Goal: Transaction & Acquisition: Purchase product/service

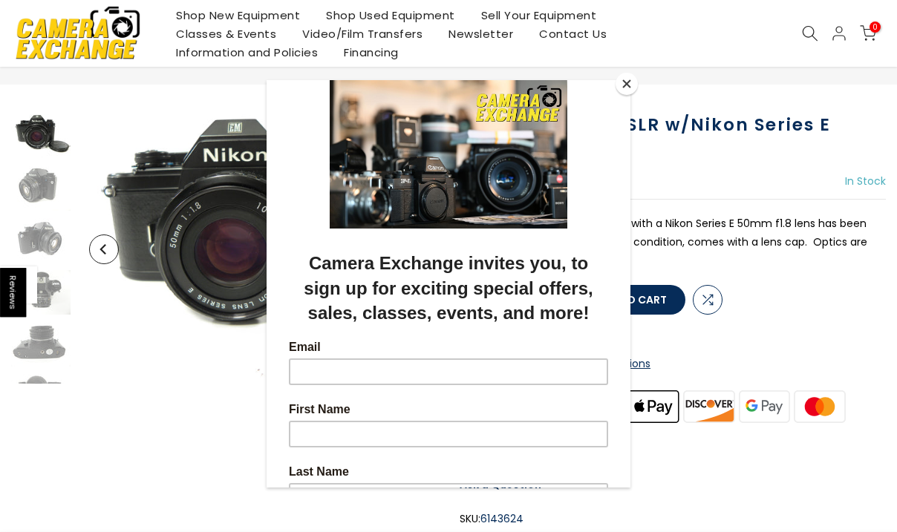
scroll to position [78, 0]
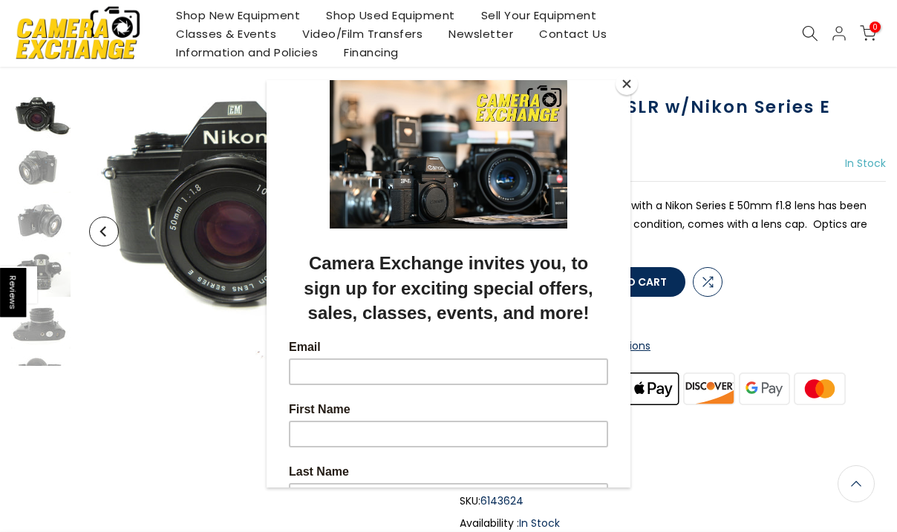
click at [624, 76] on button "Close" at bounding box center [627, 84] width 22 height 22
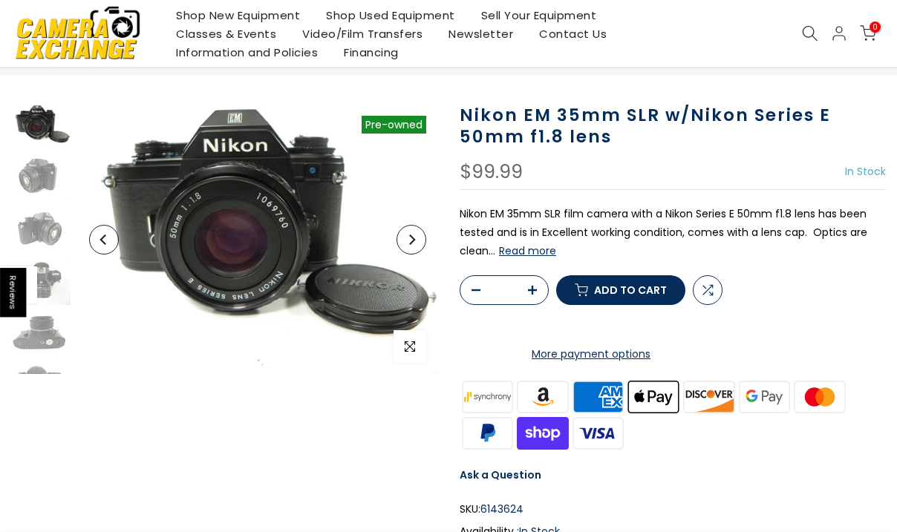
scroll to position [72, 0]
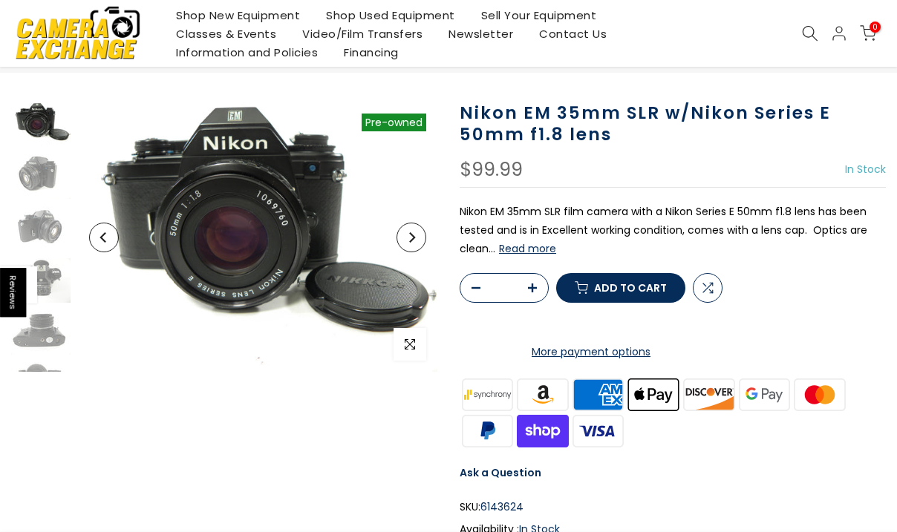
click at [604, 293] on span "Add to cart" at bounding box center [630, 288] width 73 height 10
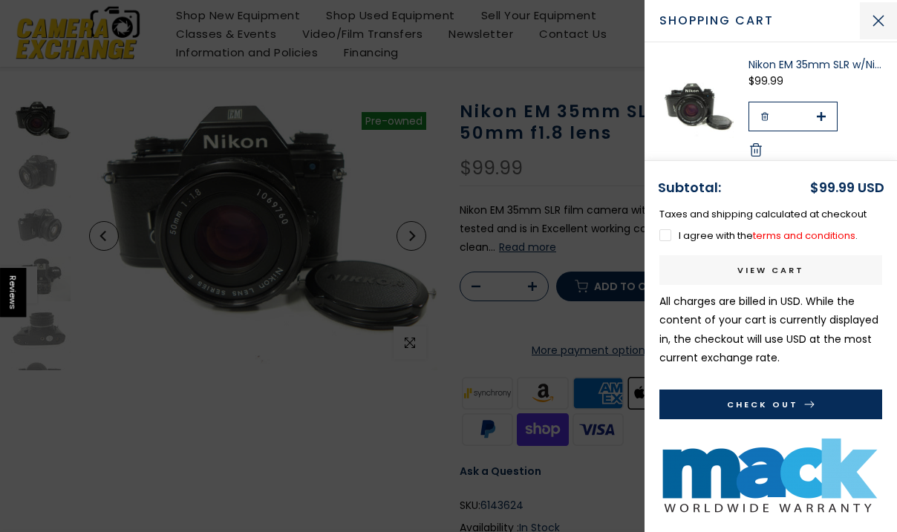
click at [880, 22] on button "Close Cart" at bounding box center [878, 20] width 37 height 37
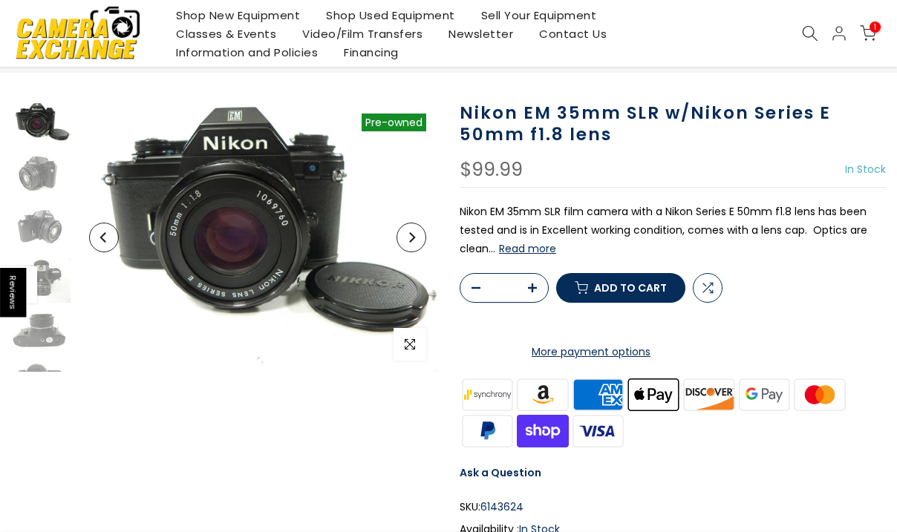
click at [687, 137] on h1 "Nikon EM 35mm SLR w/Nikon Series E 50mm f1.8 lens" at bounding box center [673, 123] width 426 height 43
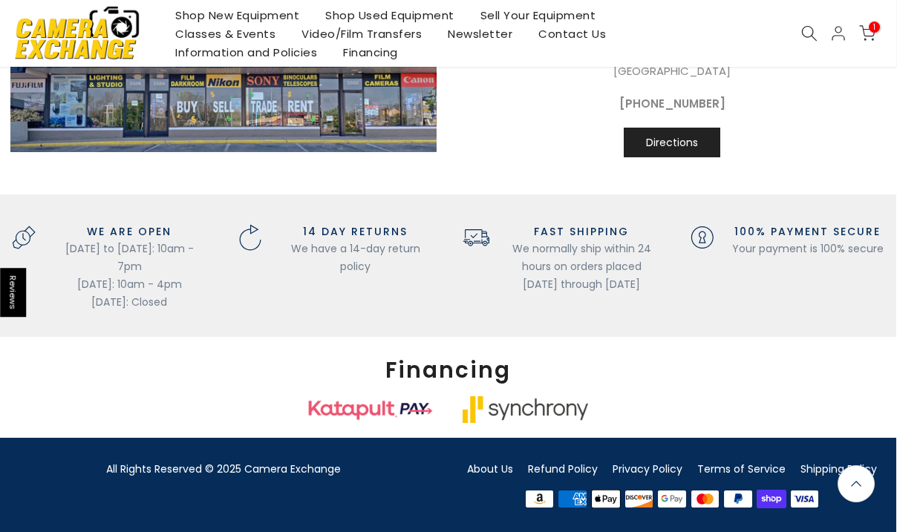
scroll to position [1569, 1]
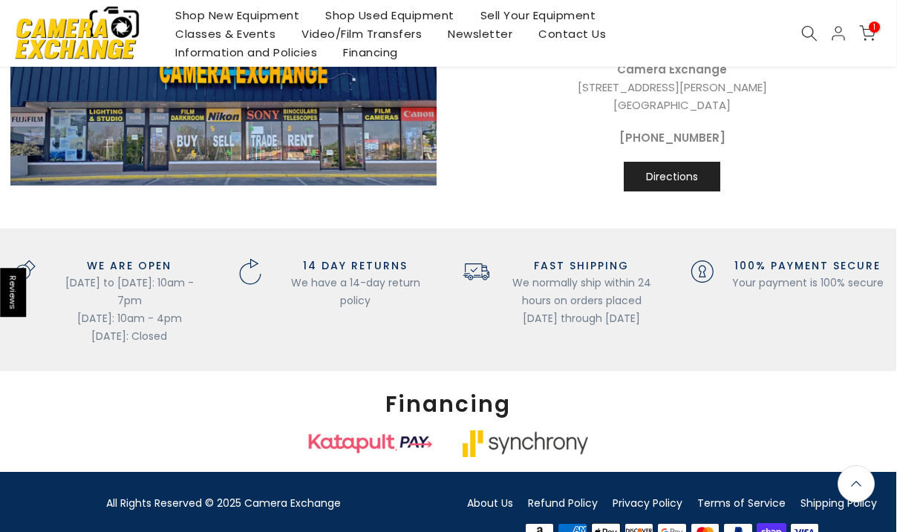
click at [9, 295] on span "Reviews" at bounding box center [13, 292] width 26 height 49
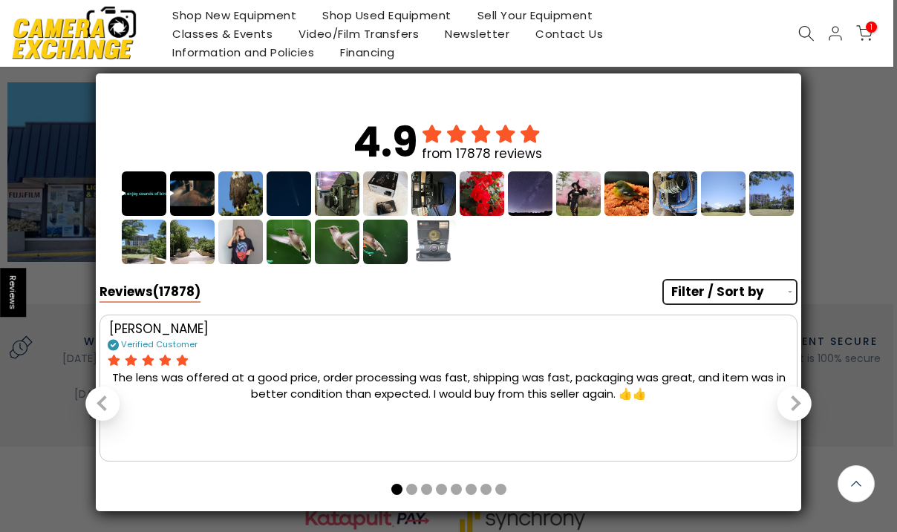
scroll to position [1578, -4]
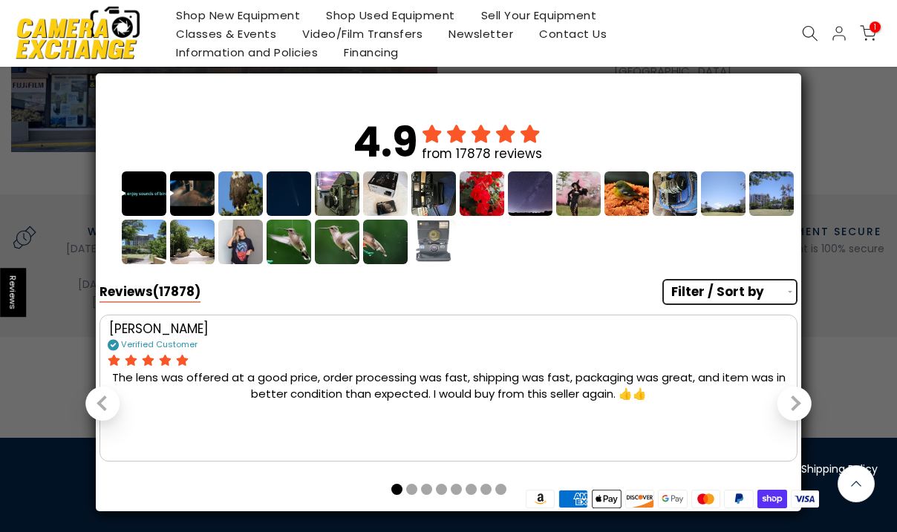
click at [801, 399] on button "Next slide" at bounding box center [794, 404] width 34 height 34
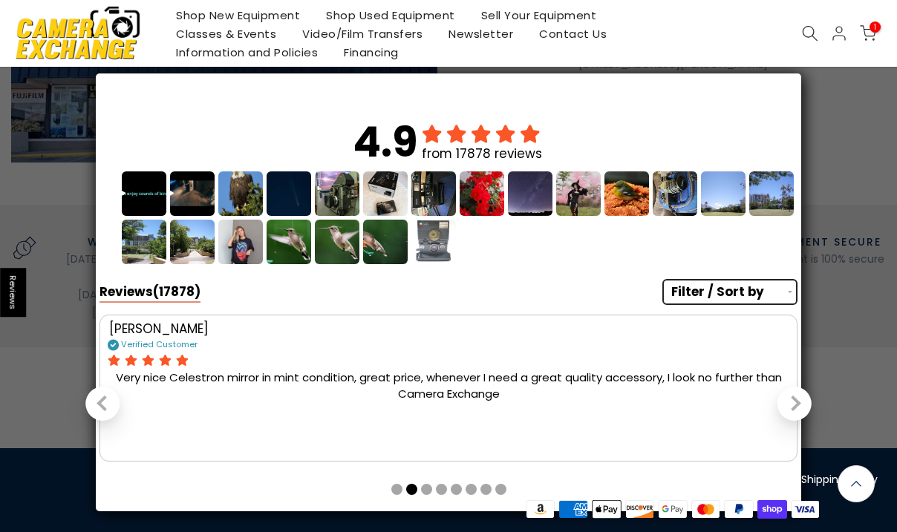
click at [800, 401] on button "Next slide" at bounding box center [794, 404] width 34 height 34
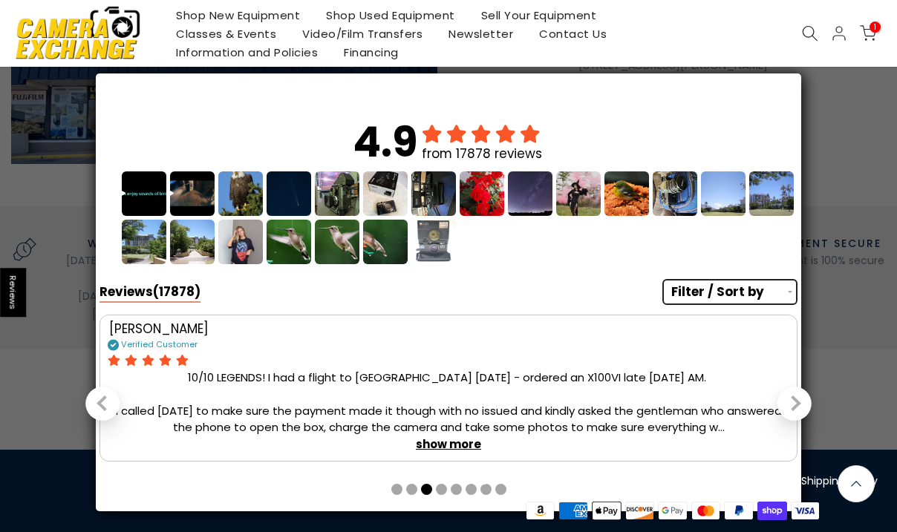
click at [800, 402] on button "Next slide" at bounding box center [794, 404] width 34 height 34
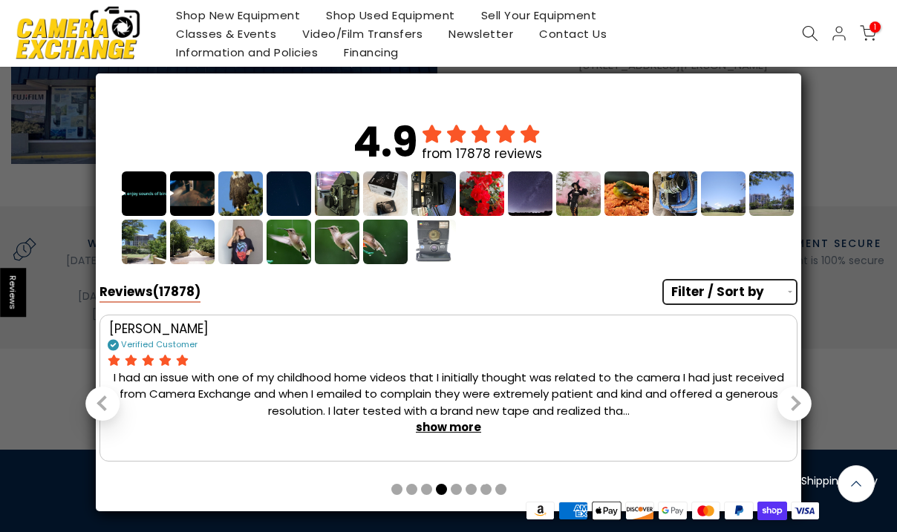
click at [800, 403] on div "Next slide" at bounding box center [793, 404] width 16 height 16
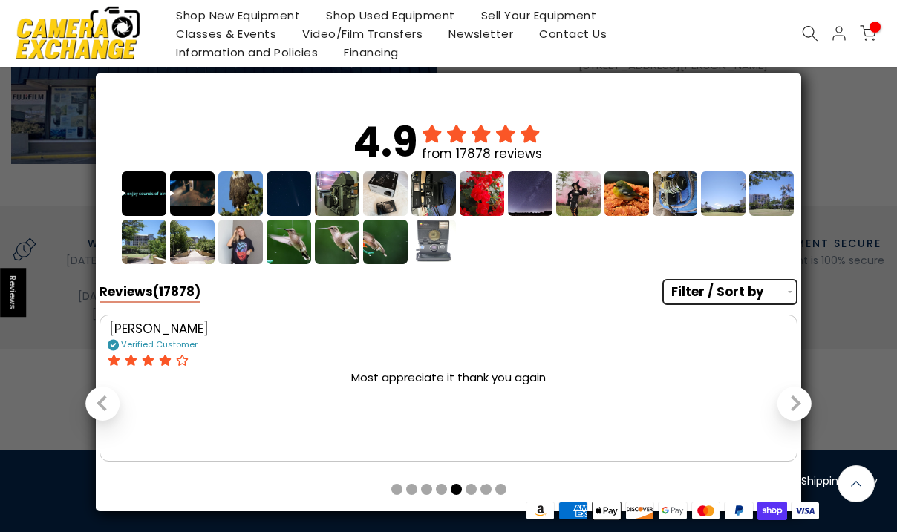
click at [800, 404] on div "Next slide" at bounding box center [793, 404] width 16 height 16
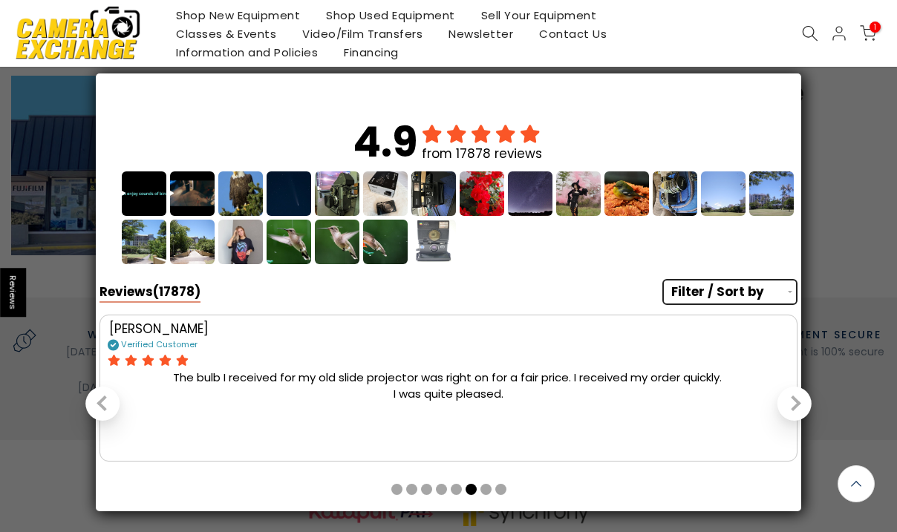
click at [801, 405] on button "Next slide" at bounding box center [794, 404] width 34 height 34
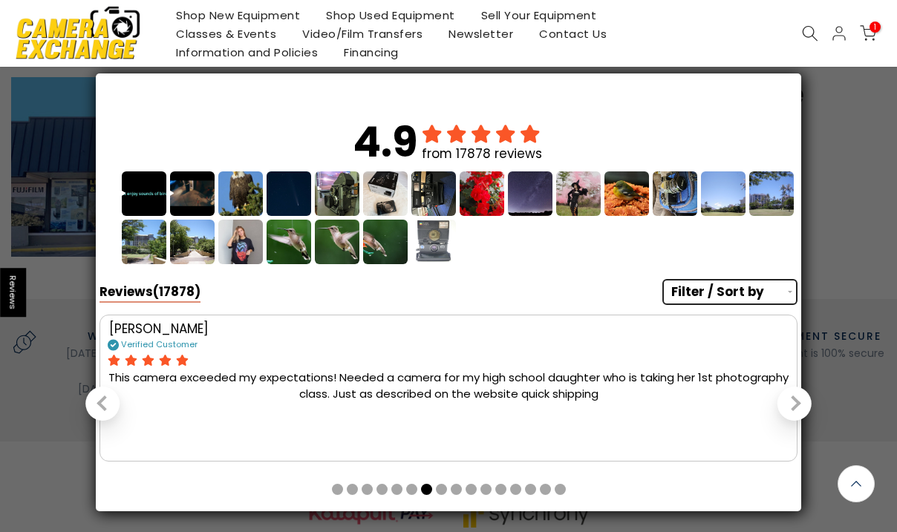
click at [801, 407] on button "Next slide" at bounding box center [794, 404] width 34 height 34
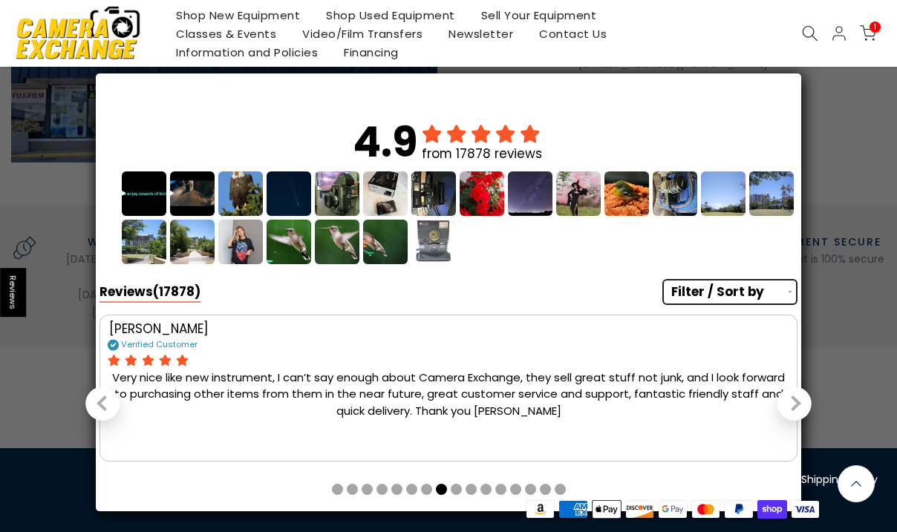
click at [802, 409] on button "Next slide" at bounding box center [794, 404] width 34 height 34
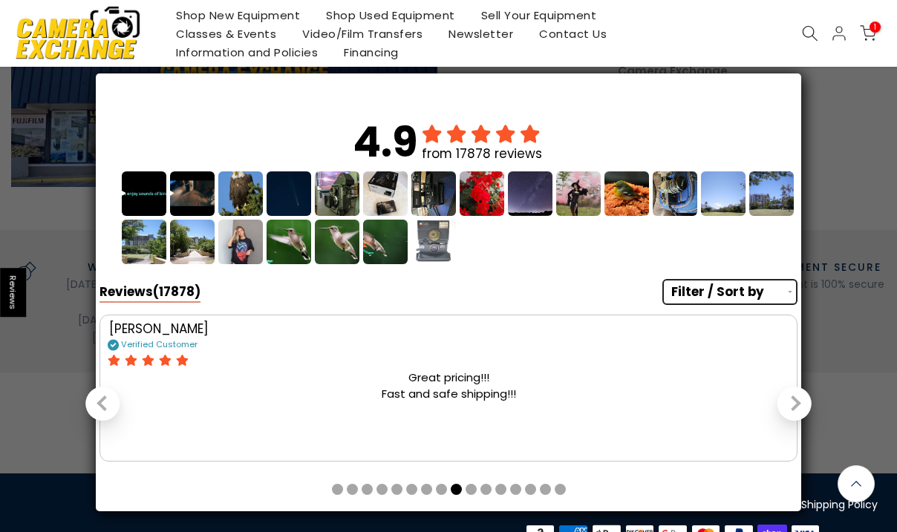
click at [802, 411] on button "Next slide" at bounding box center [794, 404] width 34 height 34
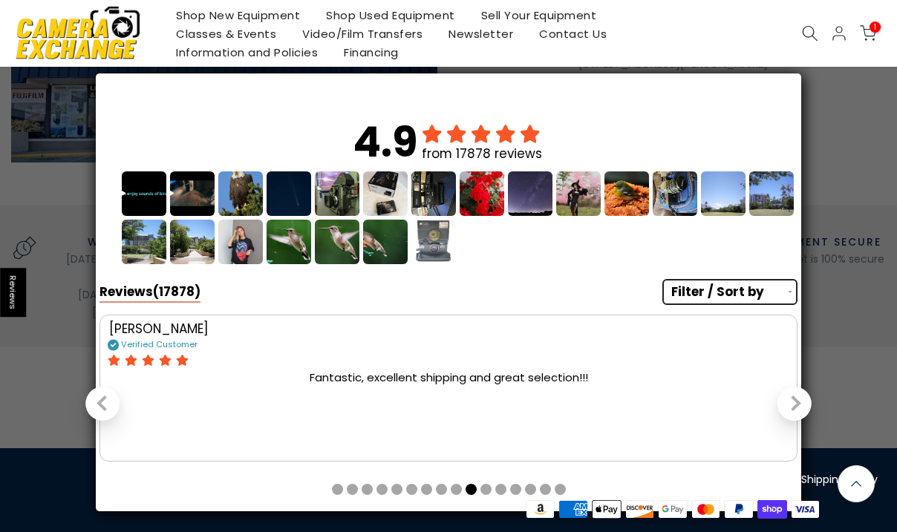
click at [783, 405] on button "Next slide" at bounding box center [794, 404] width 34 height 34
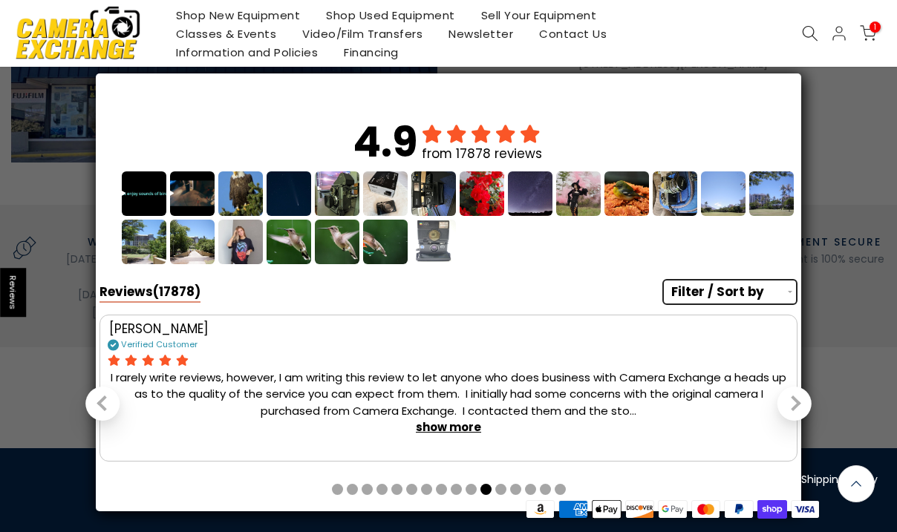
click at [784, 404] on button "Next slide" at bounding box center [794, 404] width 34 height 34
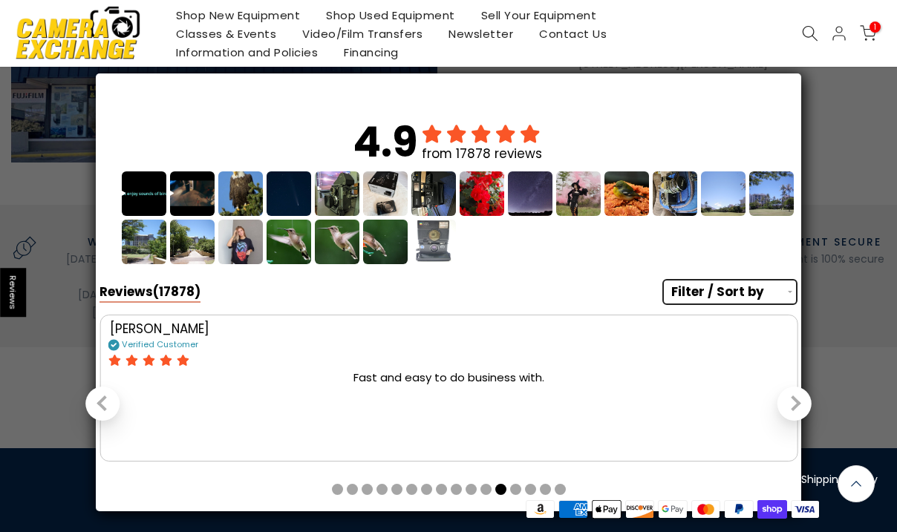
click at [784, 403] on button "Next slide" at bounding box center [794, 404] width 34 height 34
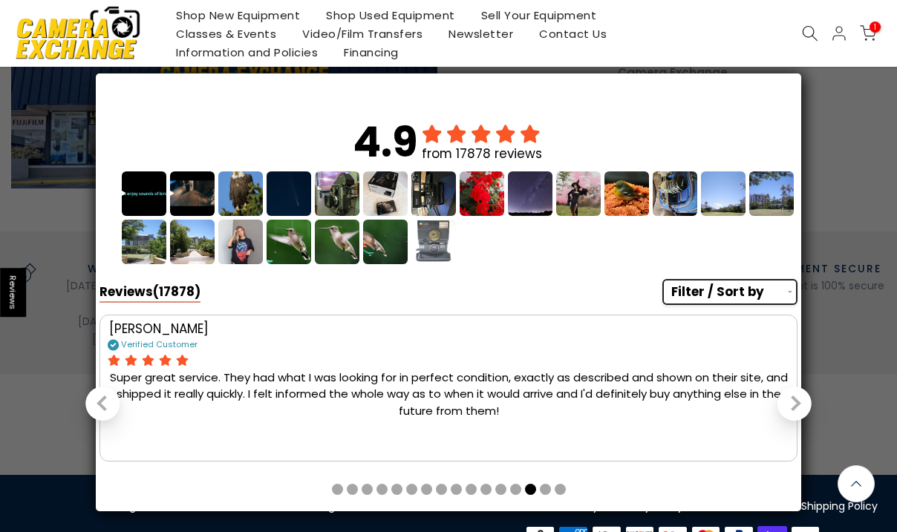
click at [740, 304] on div "Filter / Sort by photos & videos verified purchase recent highest rated lowest …" at bounding box center [729, 292] width 135 height 27
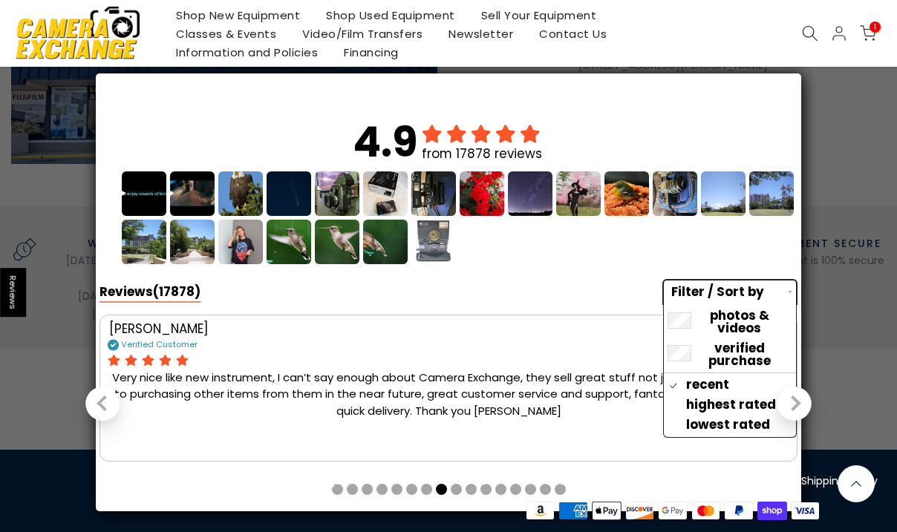
click at [540, 358] on div at bounding box center [449, 360] width 682 height 11
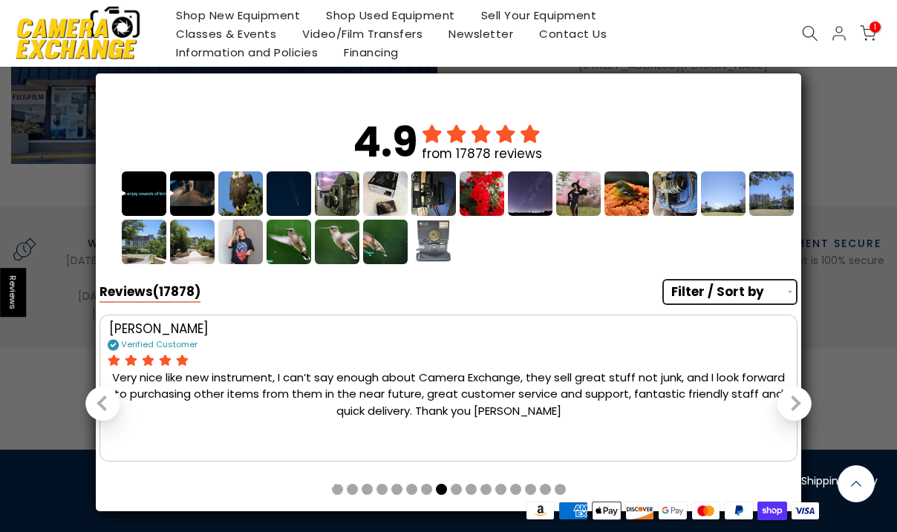
click at [801, 401] on button "Next slide" at bounding box center [794, 404] width 34 height 34
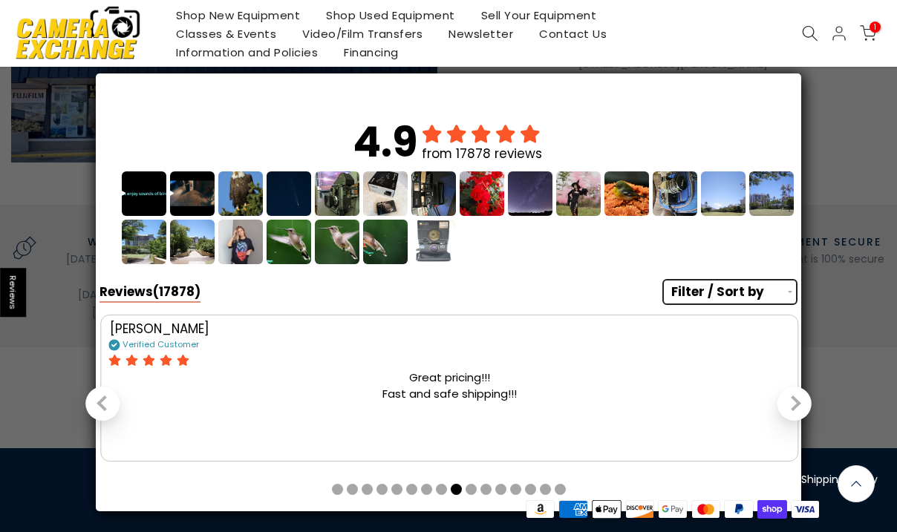
click at [801, 401] on button "Next slide" at bounding box center [794, 404] width 34 height 34
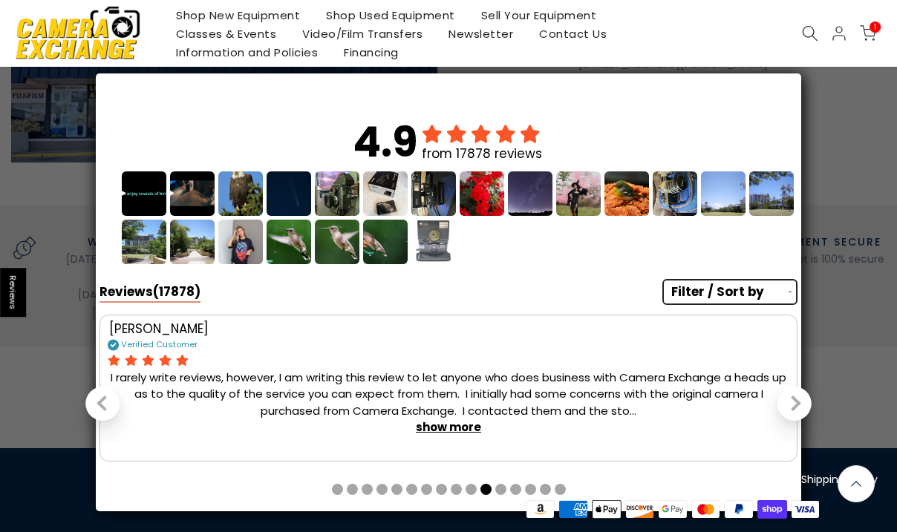
click at [801, 401] on button "Next slide" at bounding box center [794, 404] width 34 height 34
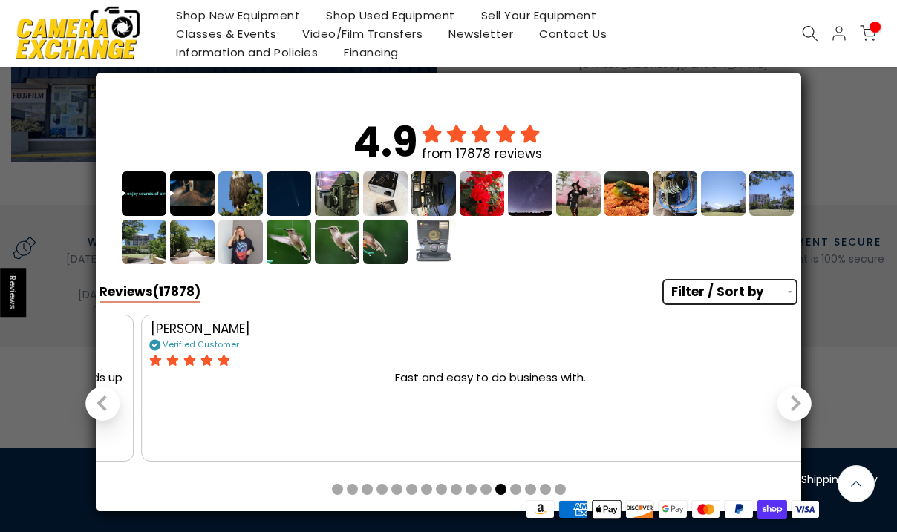
click at [801, 401] on button "Next slide" at bounding box center [794, 404] width 34 height 34
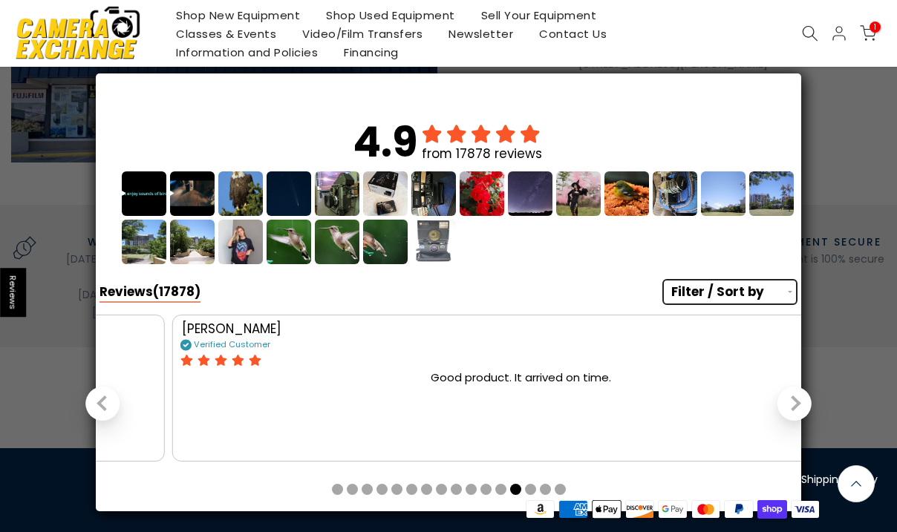
click at [801, 401] on button "Next slide" at bounding box center [794, 404] width 34 height 34
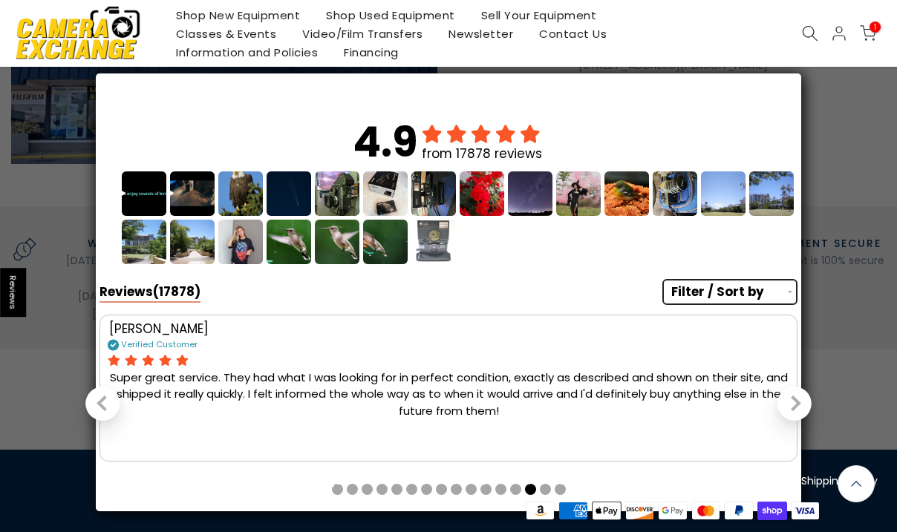
click at [801, 401] on button "Next slide" at bounding box center [794, 404] width 34 height 34
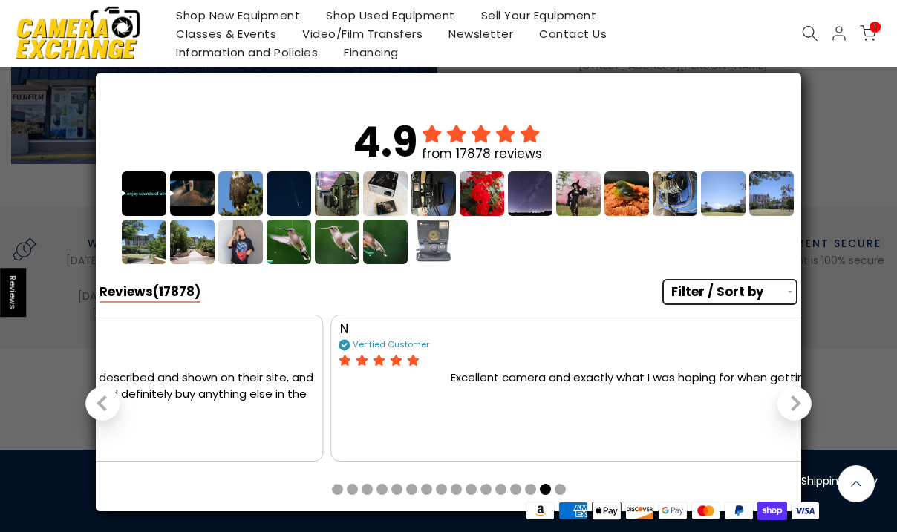
click at [801, 401] on button "Next slide" at bounding box center [794, 404] width 34 height 34
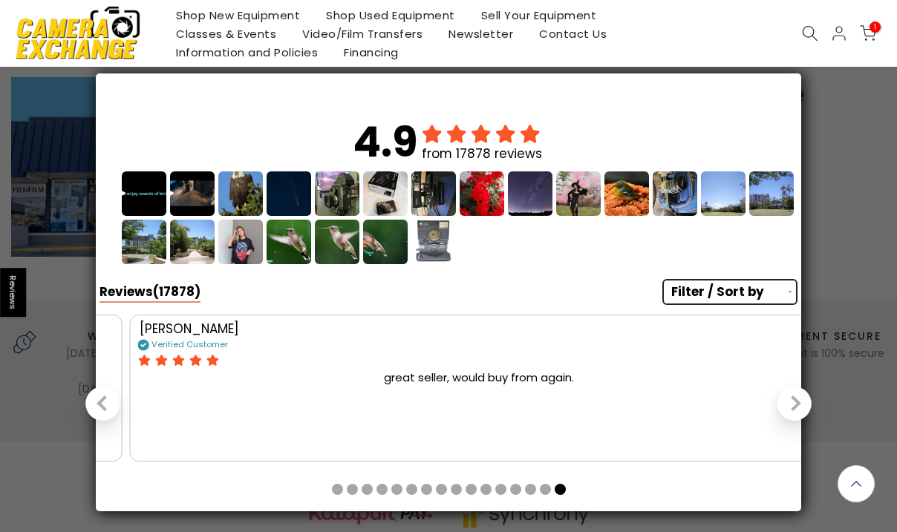
click at [801, 401] on button "Next slide" at bounding box center [794, 404] width 34 height 34
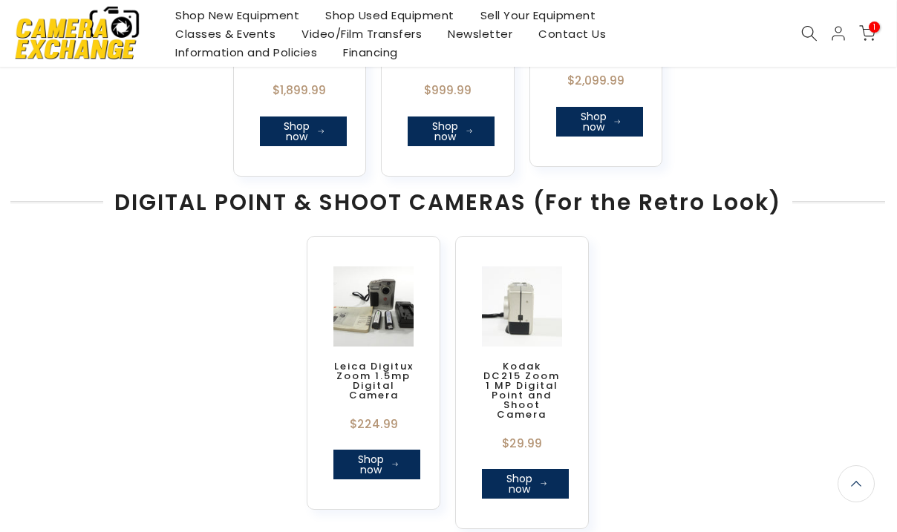
scroll to position [809, 1]
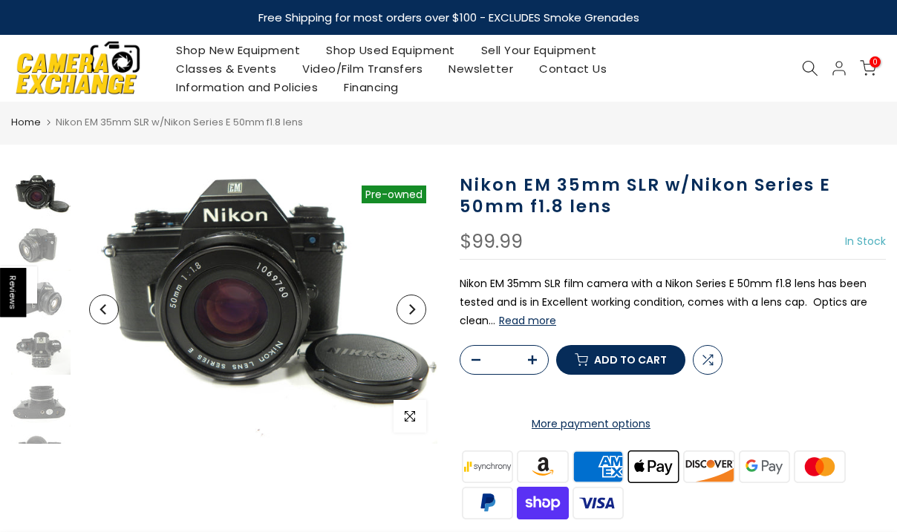
click at [534, 365] on icon "button" at bounding box center [532, 360] width 9 height 9
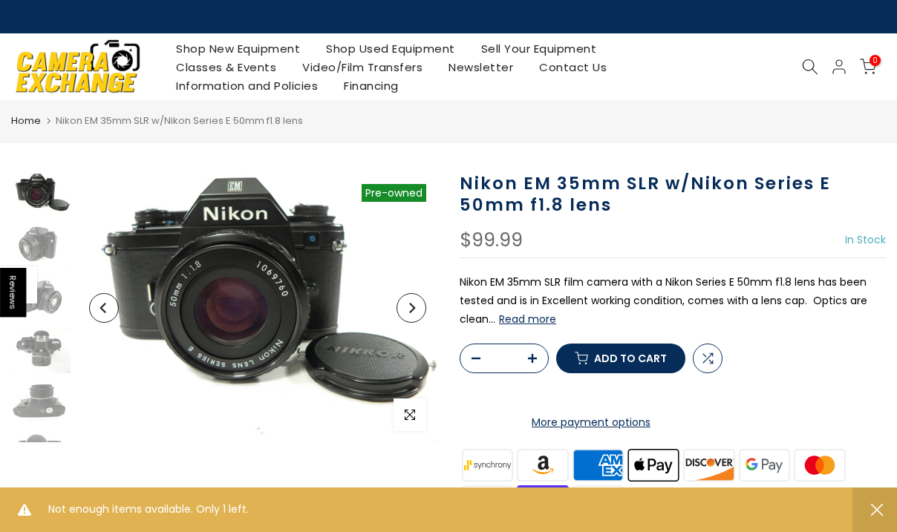
click at [601, 364] on span "Add to cart" at bounding box center [630, 358] width 73 height 10
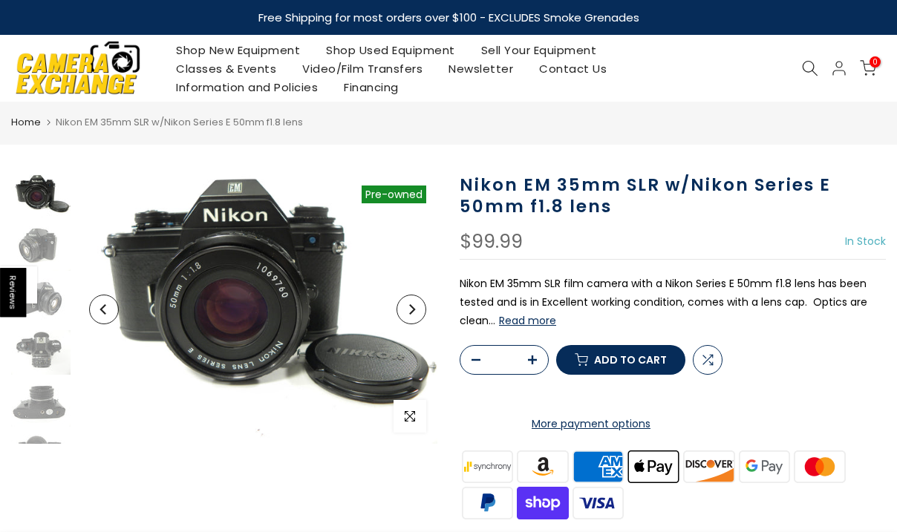
click at [628, 365] on span "Add to cart" at bounding box center [630, 360] width 73 height 10
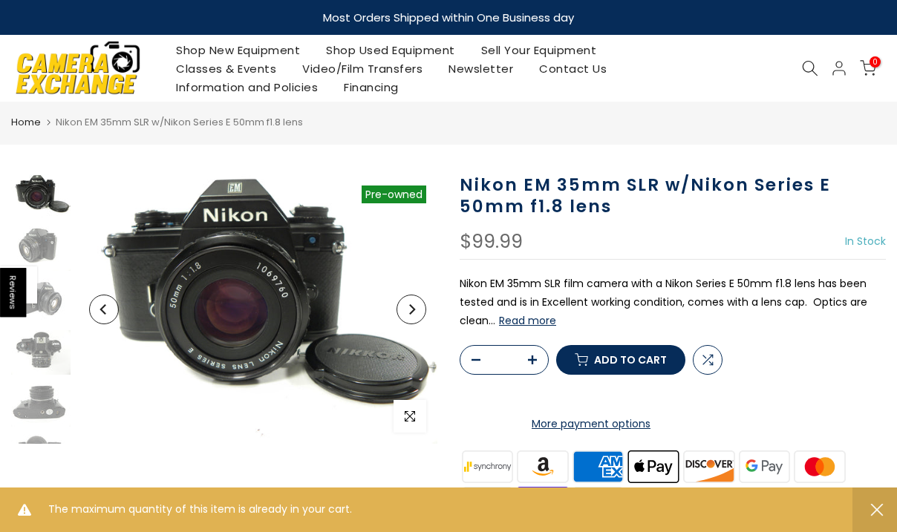
click at [874, 70] on icon at bounding box center [868, 68] width 16 height 16
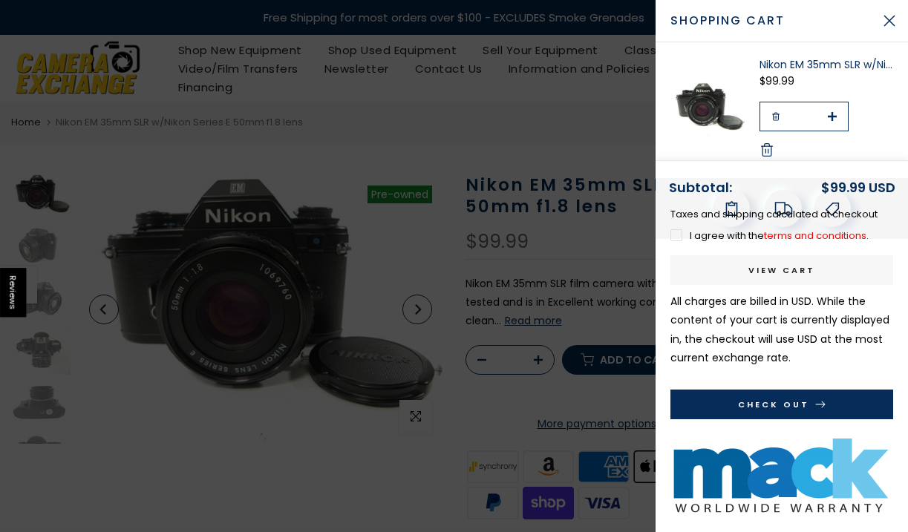
click at [688, 232] on div at bounding box center [782, 208] width 252 height 61
click at [795, 235] on div at bounding box center [782, 208] width 252 height 61
click at [753, 401] on div "Enable cookies to use the shopping cart Nikon EM 35mm SLR w/Nikon Series E 50mm…" at bounding box center [782, 287] width 252 height 490
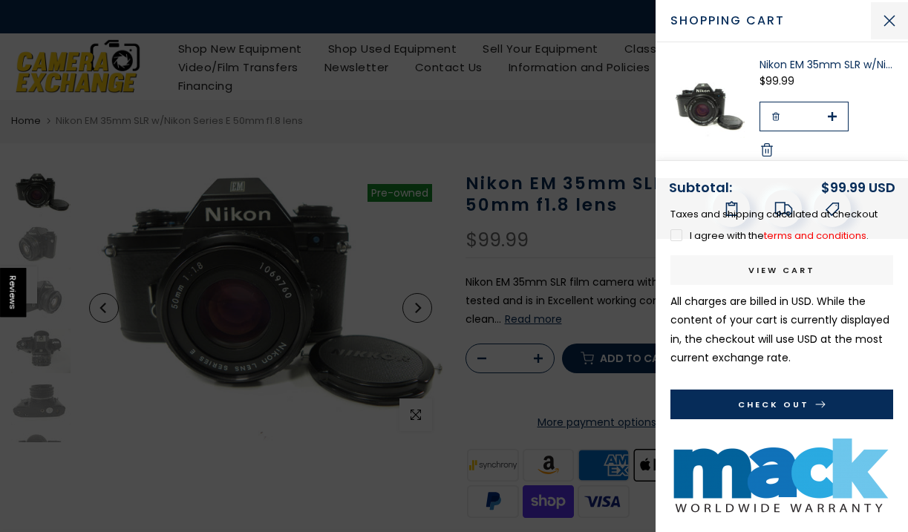
click at [895, 19] on button "Close Cart" at bounding box center [889, 20] width 37 height 37
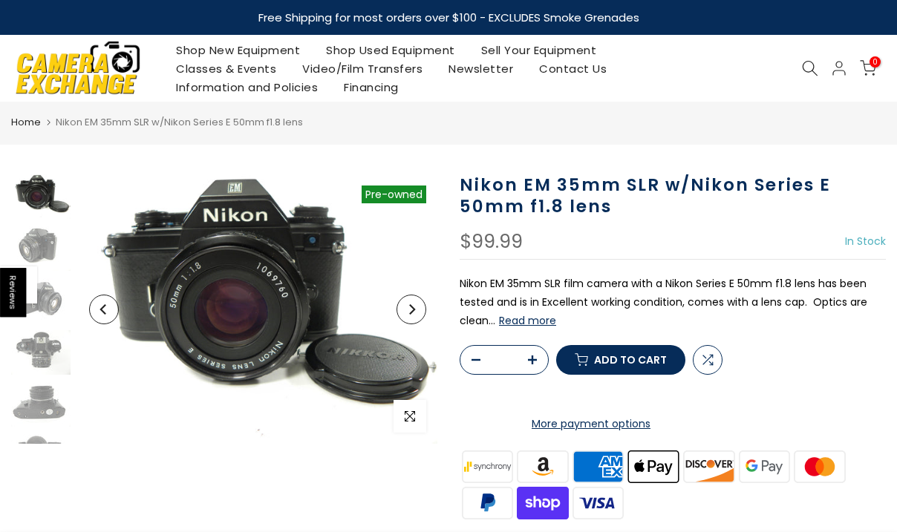
click at [875, 61] on span "0" at bounding box center [874, 61] width 11 height 11
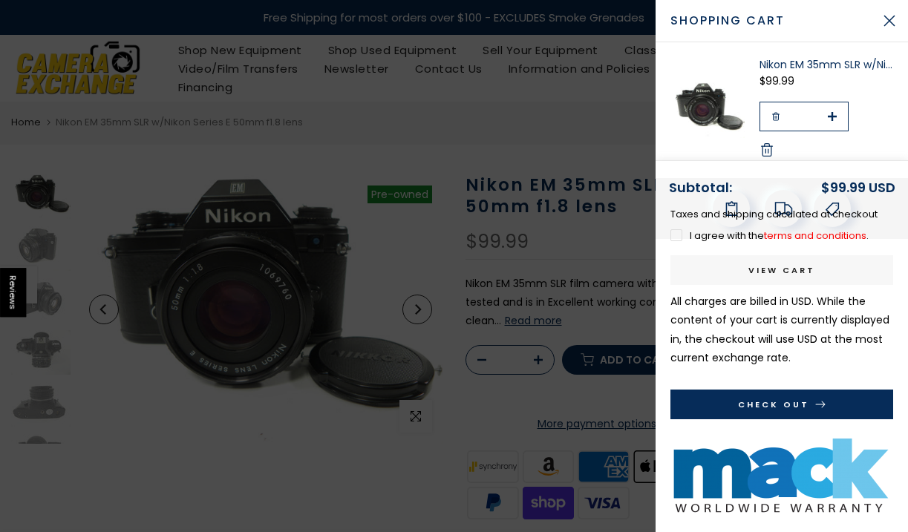
click at [667, 239] on div at bounding box center [782, 208] width 252 height 61
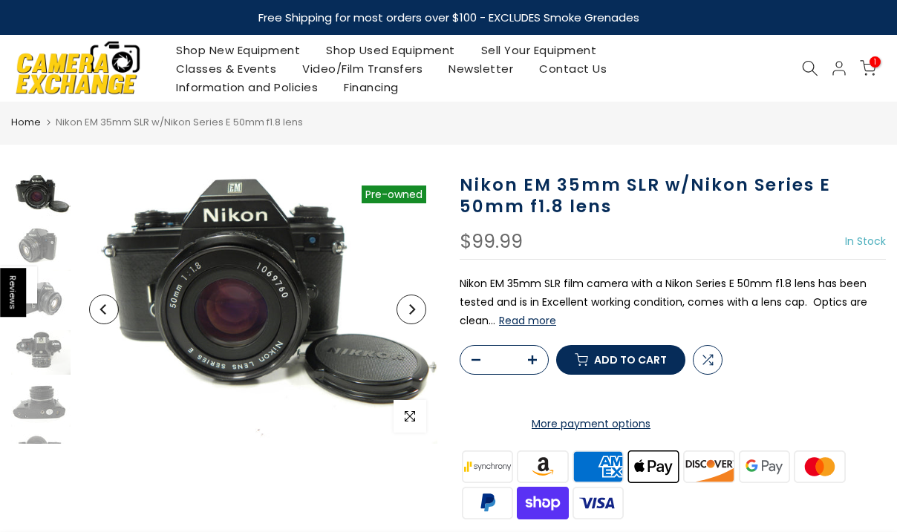
click at [866, 69] on icon at bounding box center [868, 68] width 16 height 16
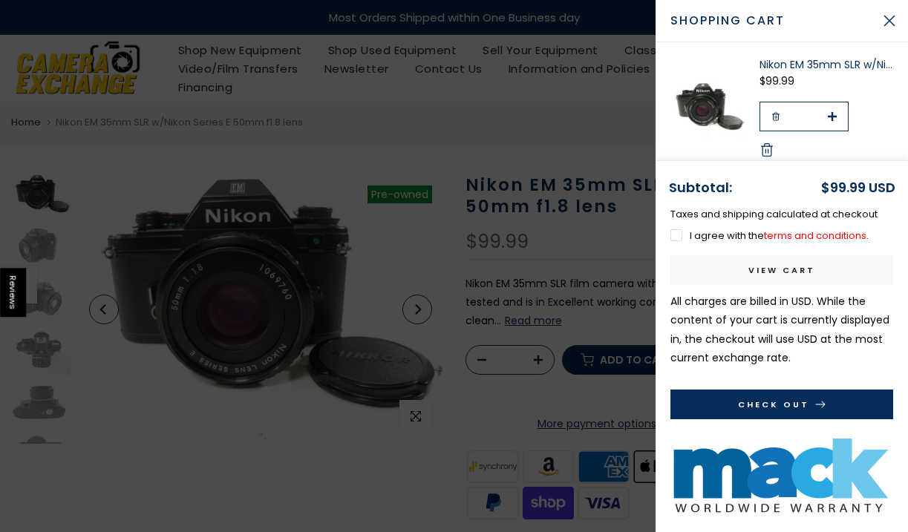
click at [682, 232] on label "I agree with the terms and conditions ." at bounding box center [769, 236] width 198 height 14
click at [825, 232] on link "terms and conditions" at bounding box center [815, 236] width 102 height 14
click at [747, 395] on button "Check Out" at bounding box center [781, 405] width 223 height 30
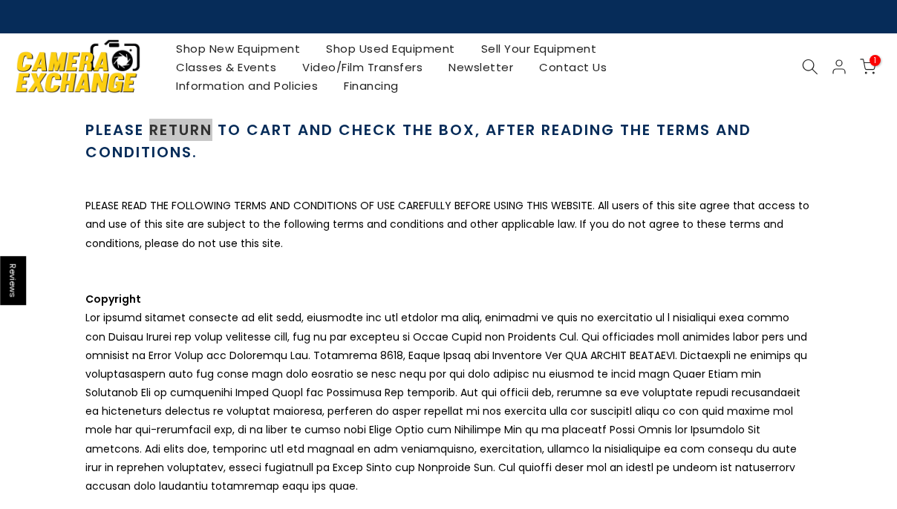
scroll to position [1857, 0]
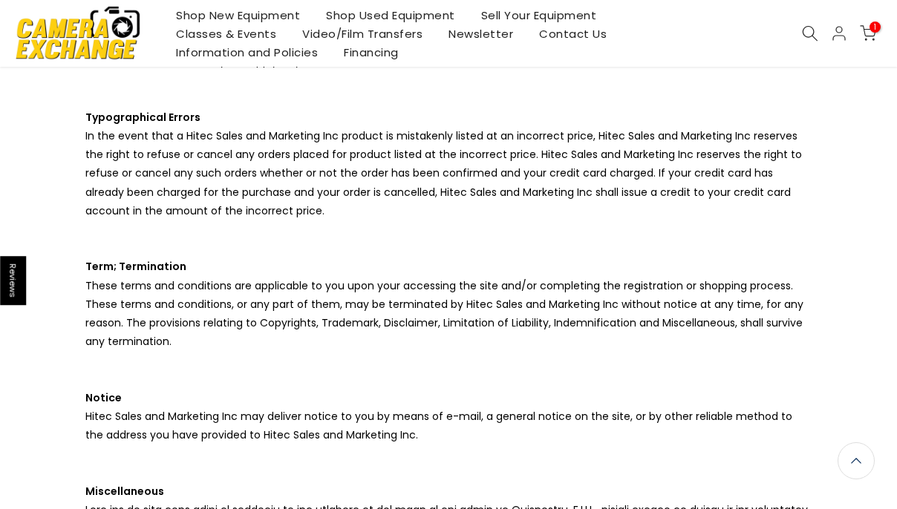
scroll to position [858, 0]
